Goal: Task Accomplishment & Management: Use online tool/utility

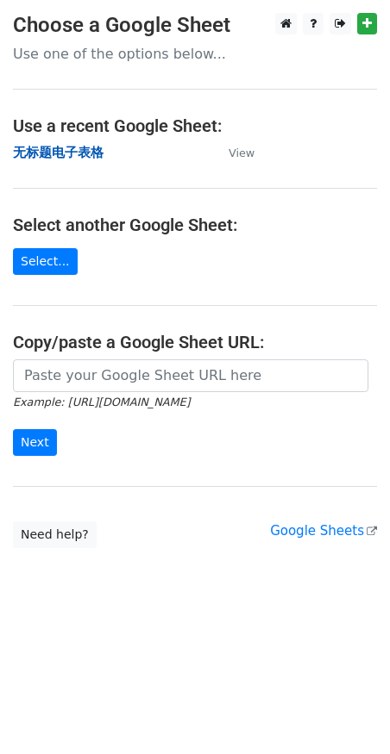
click at [53, 151] on strong "无标题电子表格" at bounding box center [58, 153] width 91 height 16
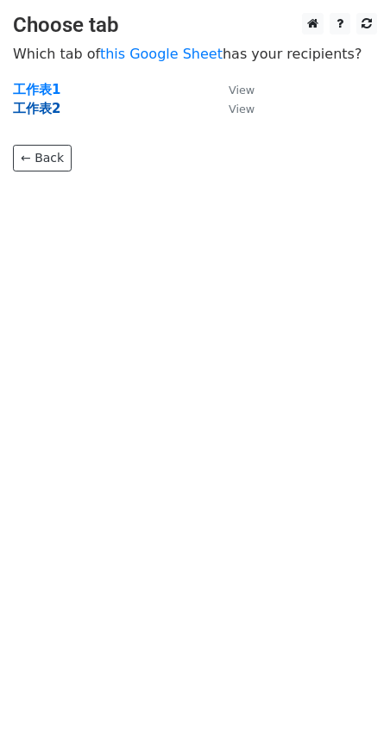
drag, startPoint x: 48, startPoint y: 107, endPoint x: 40, endPoint y: 109, distance: 9.0
click at [48, 106] on strong "工作表2" at bounding box center [36, 109] width 47 height 16
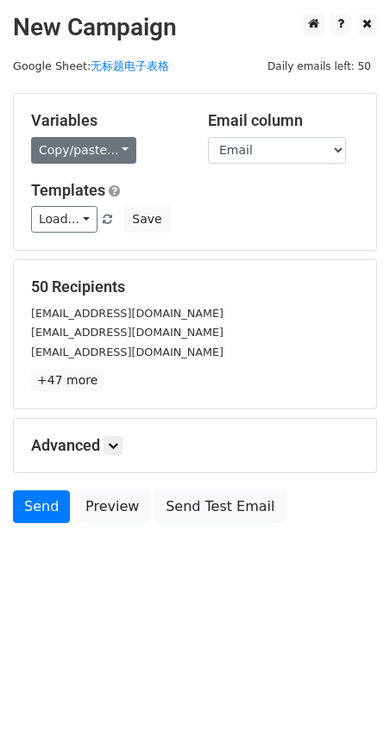
drag, startPoint x: 30, startPoint y: 152, endPoint x: 47, endPoint y: 152, distance: 17.2
click at [33, 151] on div "Variables Copy/paste... {{Email}} {{Name}}" at bounding box center [106, 137] width 177 height 53
click at [82, 169] on div "Variables Copy/paste... {{Email}} {{Name}} Email column Email Name Templates Lo…" at bounding box center [195, 172] width 362 height 156
click at [78, 149] on link "Copy/paste..." at bounding box center [83, 150] width 105 height 27
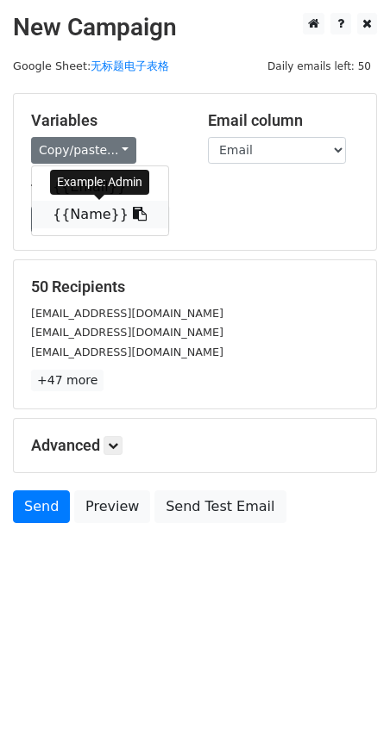
click at [95, 214] on link "{{Name}}" at bounding box center [100, 215] width 136 height 28
